Goal: Information Seeking & Learning: Check status

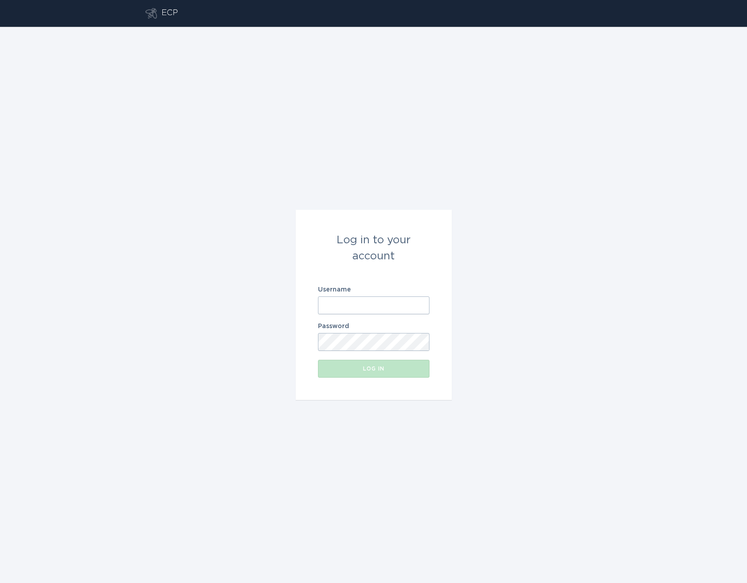
click at [340, 312] on input "Username" at bounding box center [374, 305] width 112 height 18
paste input "mailto:[EMAIL_ADDRESS][DOMAIN_NAME]"
click at [395, 371] on button "Log in" at bounding box center [374, 369] width 112 height 18
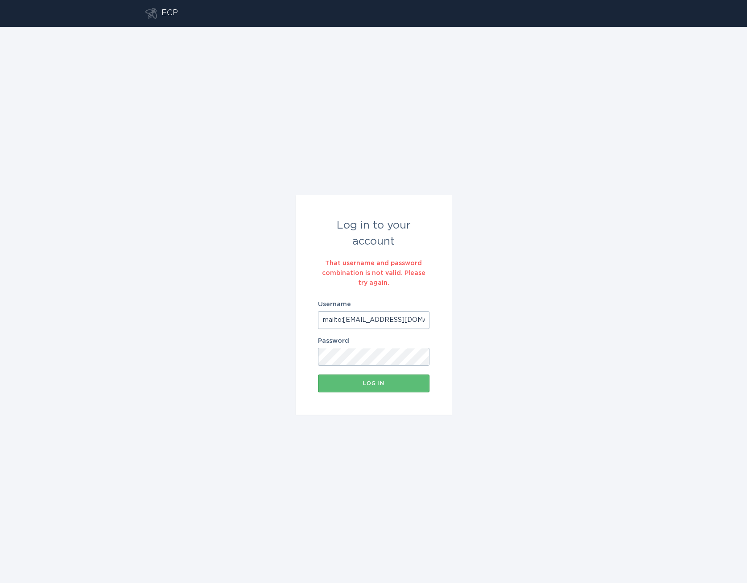
drag, startPoint x: 344, startPoint y: 317, endPoint x: 256, endPoint y: 316, distance: 88.3
click at [258, 316] on div "Log in to your account That username and password combination is not valid. Ple…" at bounding box center [373, 305] width 747 height 556
type input "[EMAIL_ADDRESS][DOMAIN_NAME]"
click at [399, 394] on form "Log in to your account That username and password combination is not valid. Ple…" at bounding box center [374, 305] width 156 height 220
click at [410, 379] on button "Log in" at bounding box center [374, 383] width 112 height 18
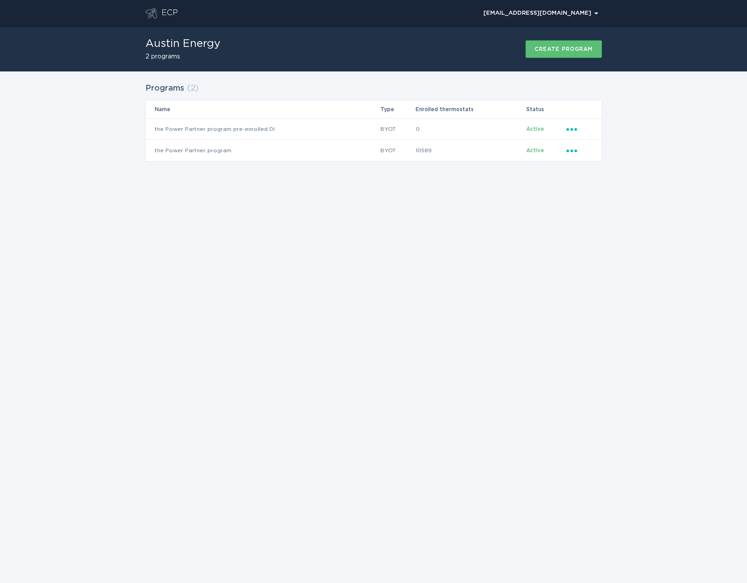
click at [308, 212] on div "ECP [EMAIL_ADDRESS][DOMAIN_NAME] Chevron Austin Energy 2 programs Create progra…" at bounding box center [373, 291] width 747 height 583
click at [211, 148] on td "the Power Partner program" at bounding box center [263, 150] width 234 height 21
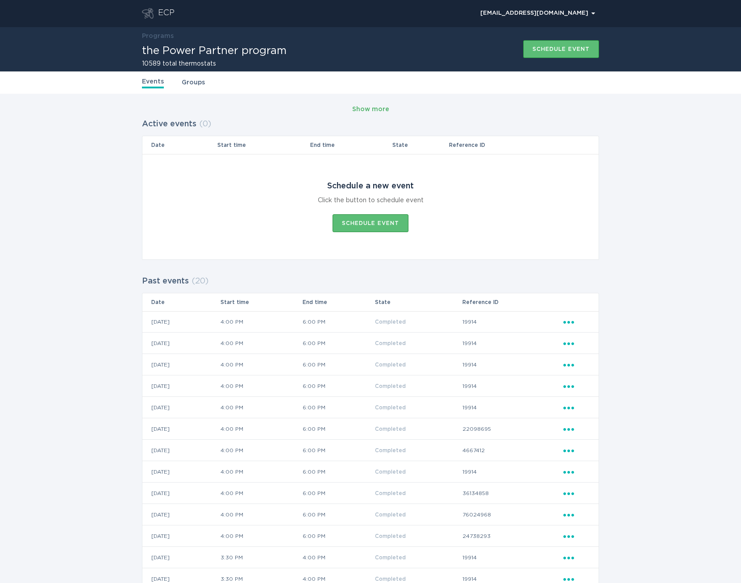
click at [381, 112] on div "Show more" at bounding box center [370, 109] width 37 height 10
click at [382, 108] on div "Show more" at bounding box center [370, 109] width 37 height 10
click at [570, 322] on icon "Ellipsis" at bounding box center [569, 321] width 12 height 8
click at [586, 335] on div "View event summary" at bounding box center [609, 337] width 93 height 21
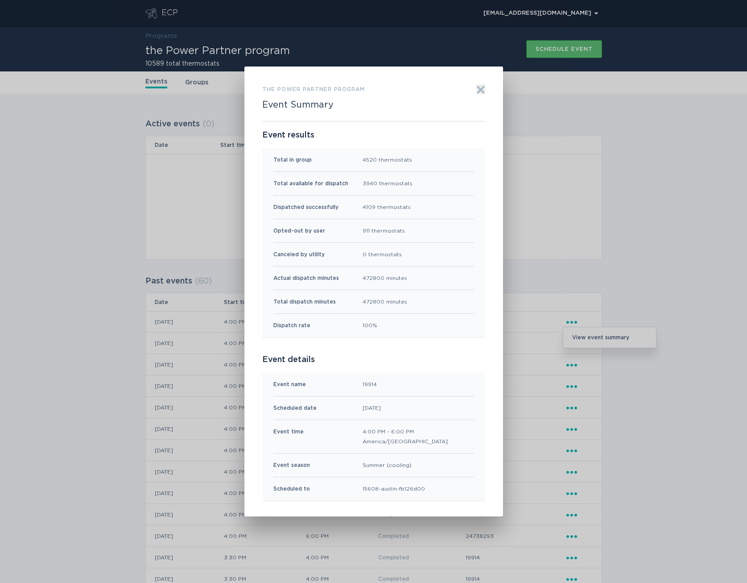
drag, startPoint x: 481, startPoint y: 88, endPoint x: 505, endPoint y: 92, distance: 23.6
click at [481, 88] on icon "Exit" at bounding box center [480, 90] width 7 height 7
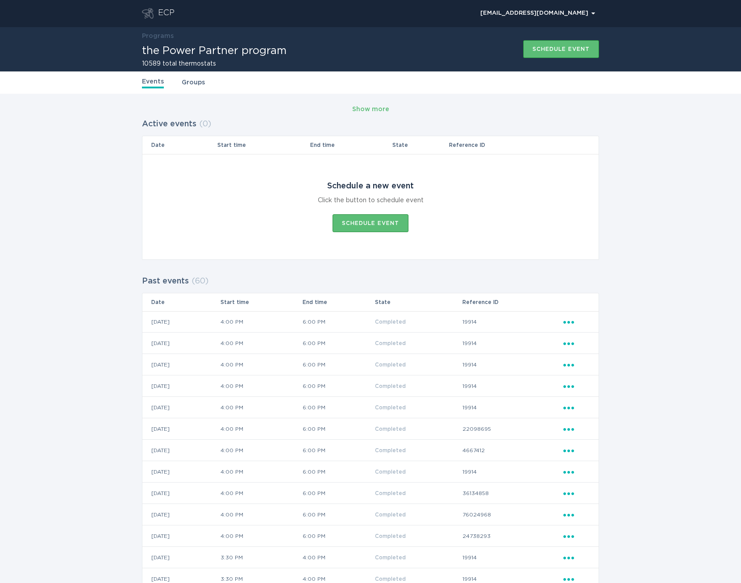
click at [188, 85] on link "Groups" at bounding box center [193, 83] width 23 height 10
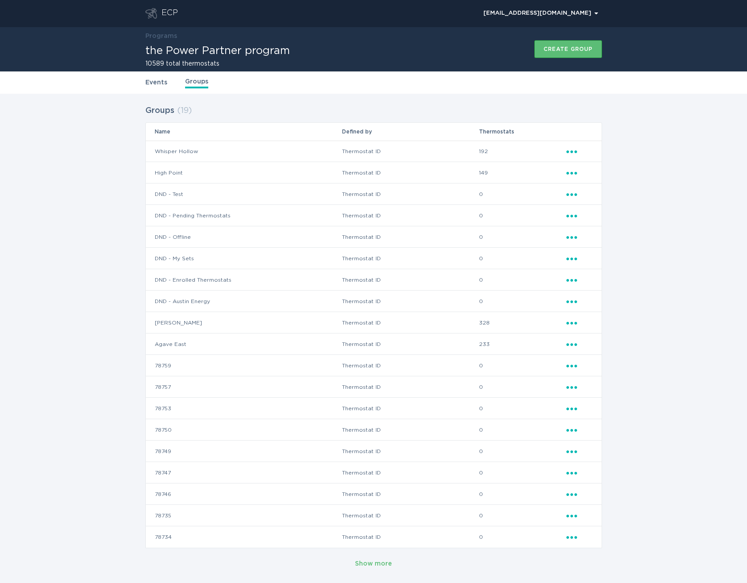
click at [156, 83] on link "Events" at bounding box center [156, 83] width 22 height 10
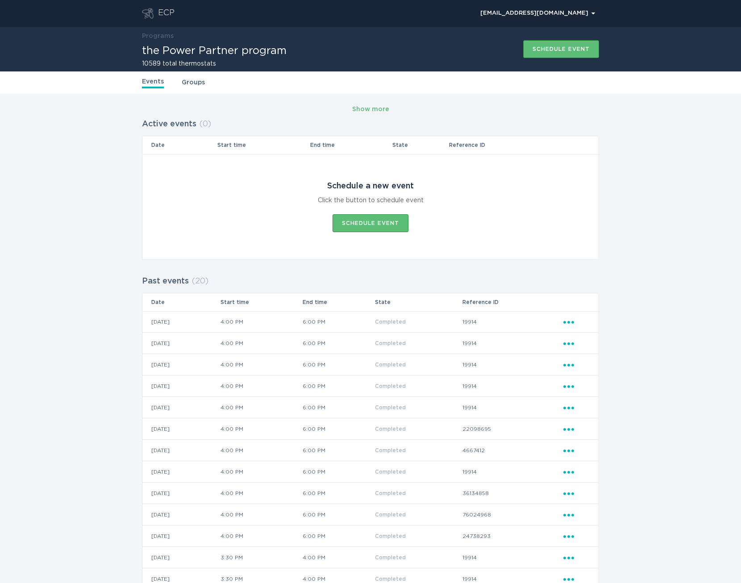
drag, startPoint x: 162, startPoint y: 10, endPoint x: 154, endPoint y: 7, distance: 8.4
click at [85, 75] on div "Events Groups" at bounding box center [370, 82] width 741 height 22
click at [156, 16] on div "ECP" at bounding box center [158, 13] width 33 height 11
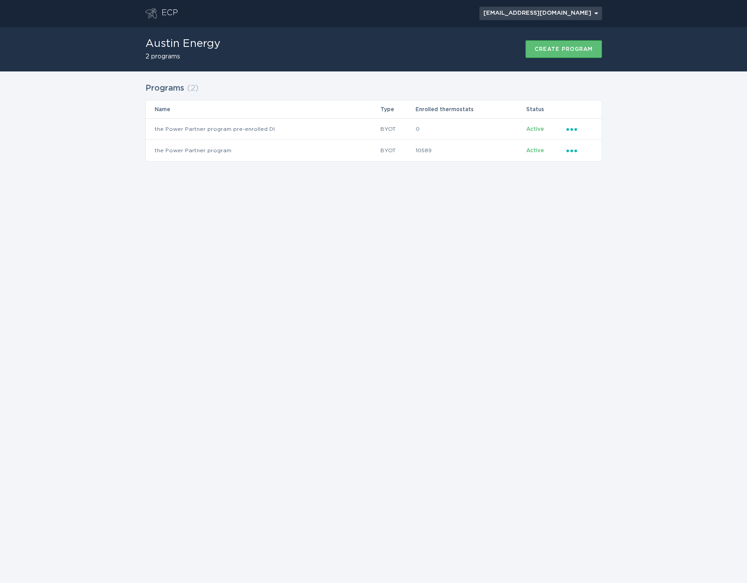
click at [590, 14] on div "[EMAIL_ADDRESS][DOMAIN_NAME] Chevron" at bounding box center [541, 13] width 115 height 5
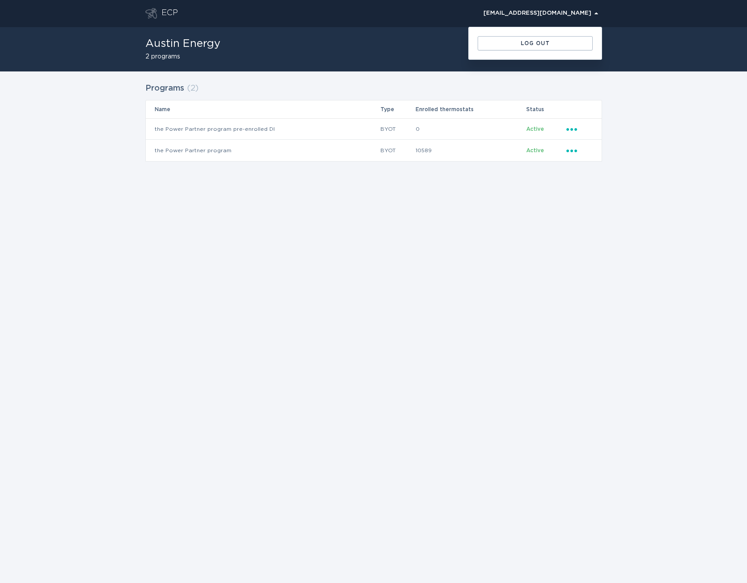
click at [649, 195] on div "ECP [EMAIL_ADDRESS][DOMAIN_NAME] Chevron Log out Austin Energy 2 programs Creat…" at bounding box center [373, 291] width 747 height 583
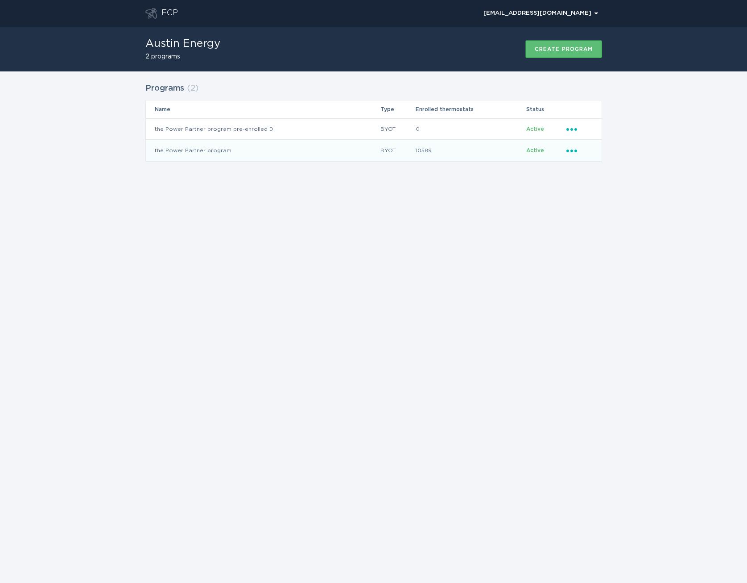
click at [573, 148] on icon "Ellipsis" at bounding box center [573, 149] width 12 height 8
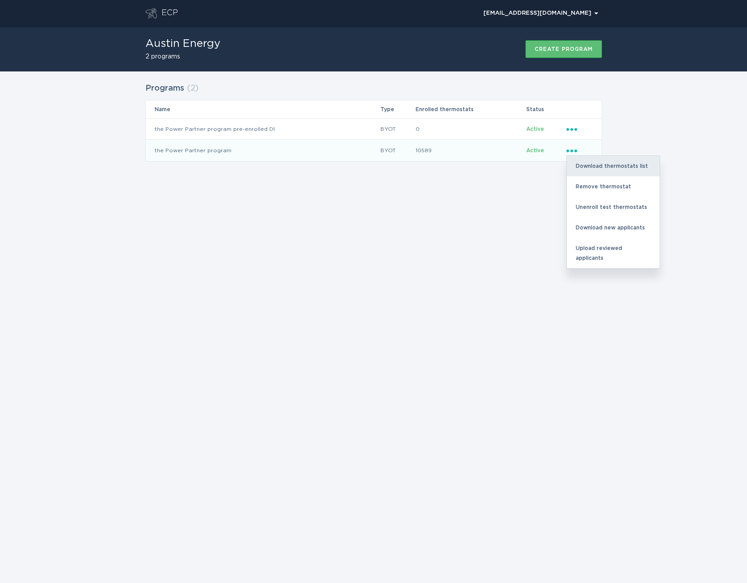
click at [647, 165] on div "Download thermostats list" at bounding box center [613, 166] width 93 height 21
